Goal: Navigation & Orientation: Find specific page/section

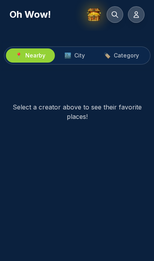
click at [78, 56] on span "City" at bounding box center [79, 56] width 11 height 8
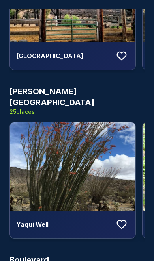
scroll to position [1130, 0]
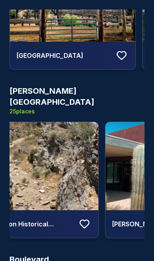
click at [110, 254] on div "Boulevard 2 places" at bounding box center [76, 263] width 135 height 19
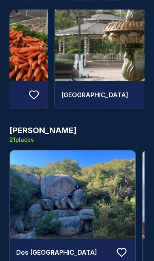
scroll to position [9959, 0]
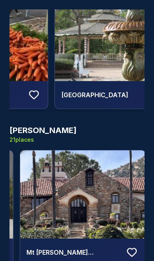
scroll to position [0, 407]
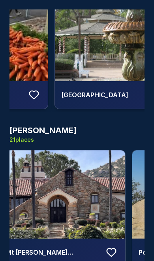
click at [111, 247] on icon at bounding box center [111, 253] width 12 height 12
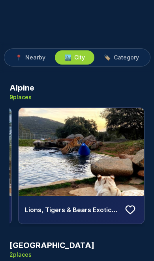
scroll to position [0, 0]
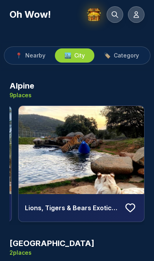
click at [125, 56] on span "Category" at bounding box center [125, 56] width 25 height 8
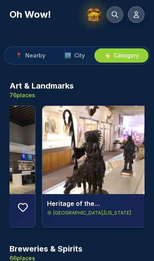
click at [78, 56] on span "City" at bounding box center [79, 56] width 11 height 8
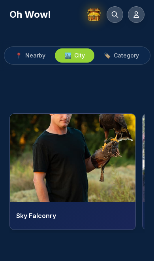
click at [78, 58] on span "City" at bounding box center [79, 56] width 11 height 8
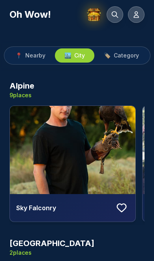
click at [39, 58] on span "Nearby" at bounding box center [35, 56] width 20 height 8
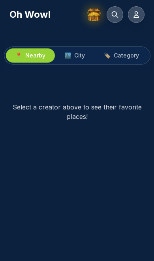
click at [91, 17] on img at bounding box center [93, 14] width 15 height 15
click at [144, 17] on button at bounding box center [136, 14] width 17 height 17
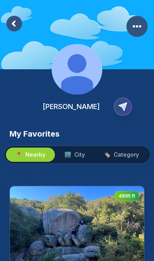
click at [76, 157] on span "City" at bounding box center [79, 155] width 11 height 8
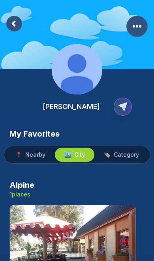
click at [123, 153] on span "Category" at bounding box center [125, 155] width 25 height 8
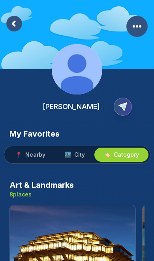
click at [87, 185] on div "Art & Landmarks 8 places" at bounding box center [76, 189] width 135 height 19
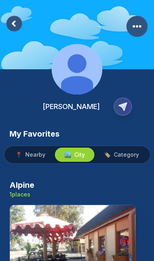
click at [37, 156] on span "Nearby" at bounding box center [35, 155] width 20 height 8
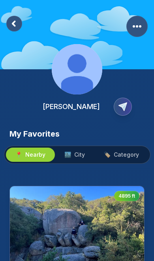
click at [17, 24] on rect at bounding box center [14, 24] width 16 height 16
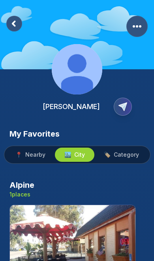
click at [14, 20] on rect at bounding box center [14, 24] width 16 height 16
click at [17, 23] on rect at bounding box center [14, 24] width 16 height 16
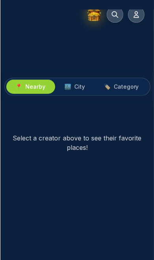
scroll to position [39, 0]
